Goal: Task Accomplishment & Management: Manage account settings

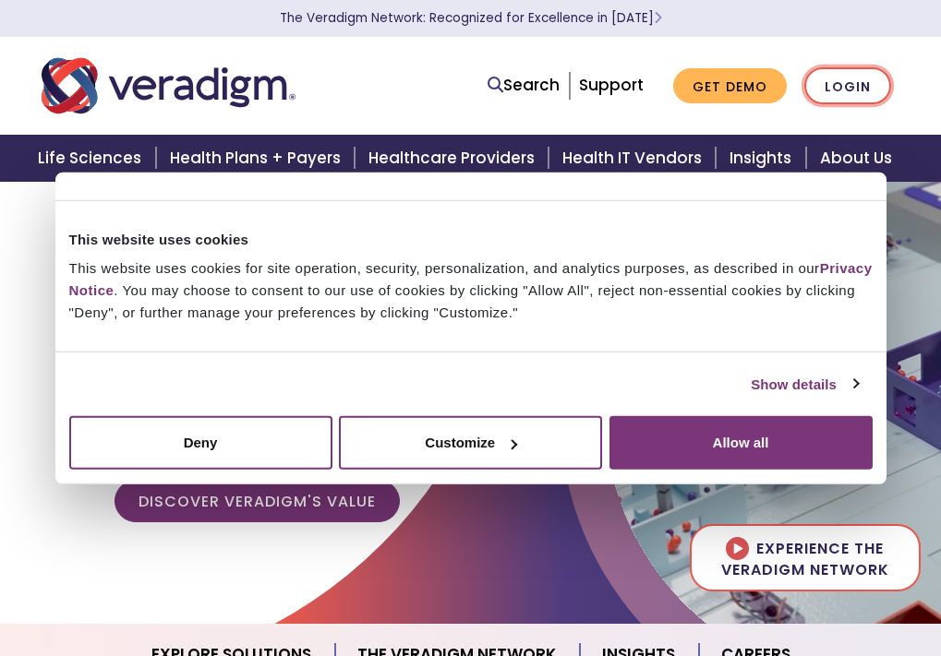
click at [862, 79] on link "Login" at bounding box center [847, 86] width 87 height 38
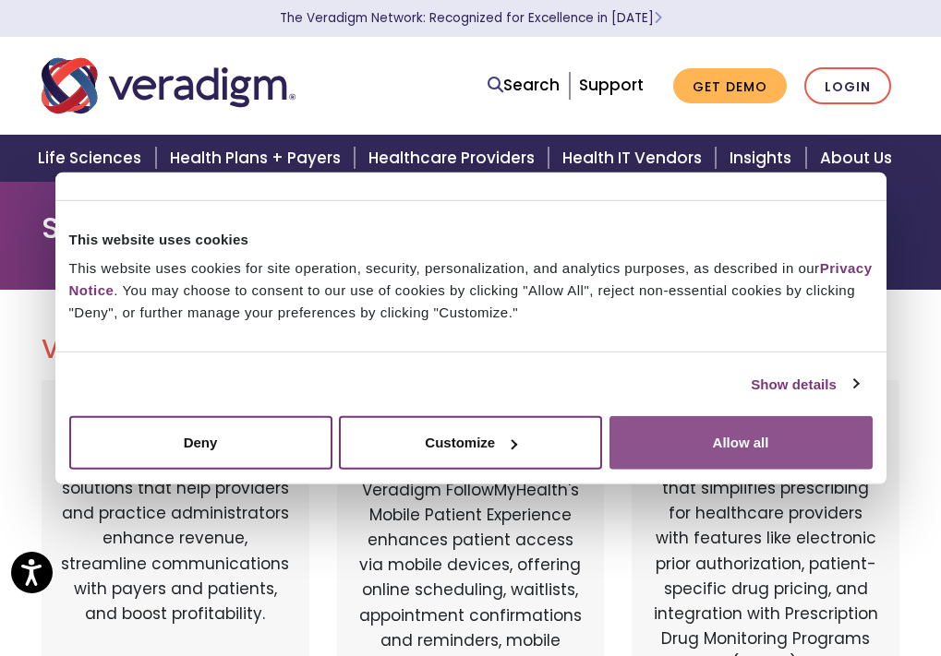
click at [744, 424] on button "Allow all" at bounding box center [740, 443] width 263 height 54
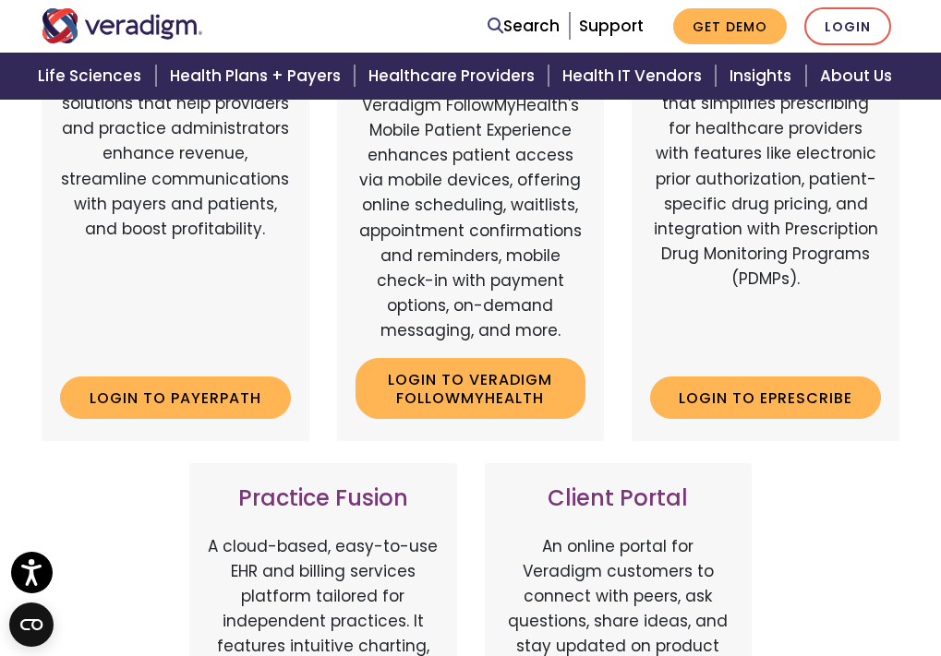
scroll to position [369, 0]
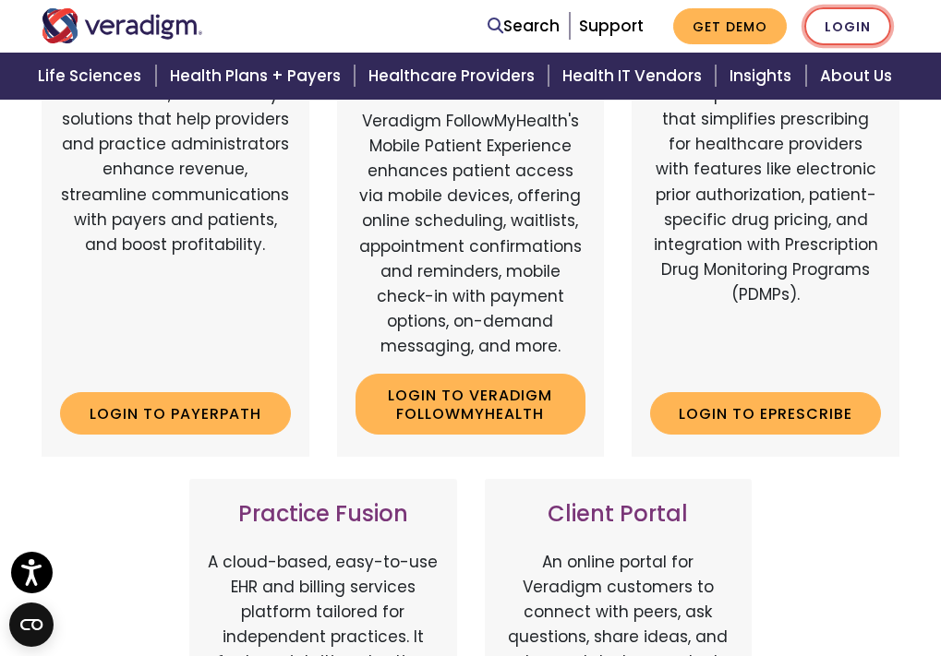
click at [846, 18] on link "Login" at bounding box center [847, 26] width 87 height 38
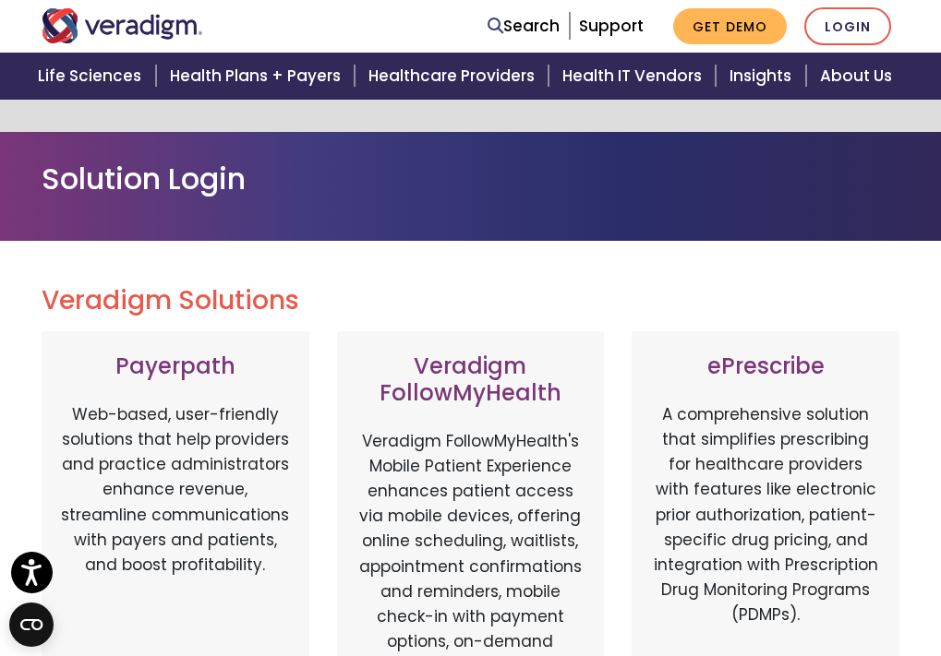
scroll to position [185, 0]
